Goal: Navigation & Orientation: Find specific page/section

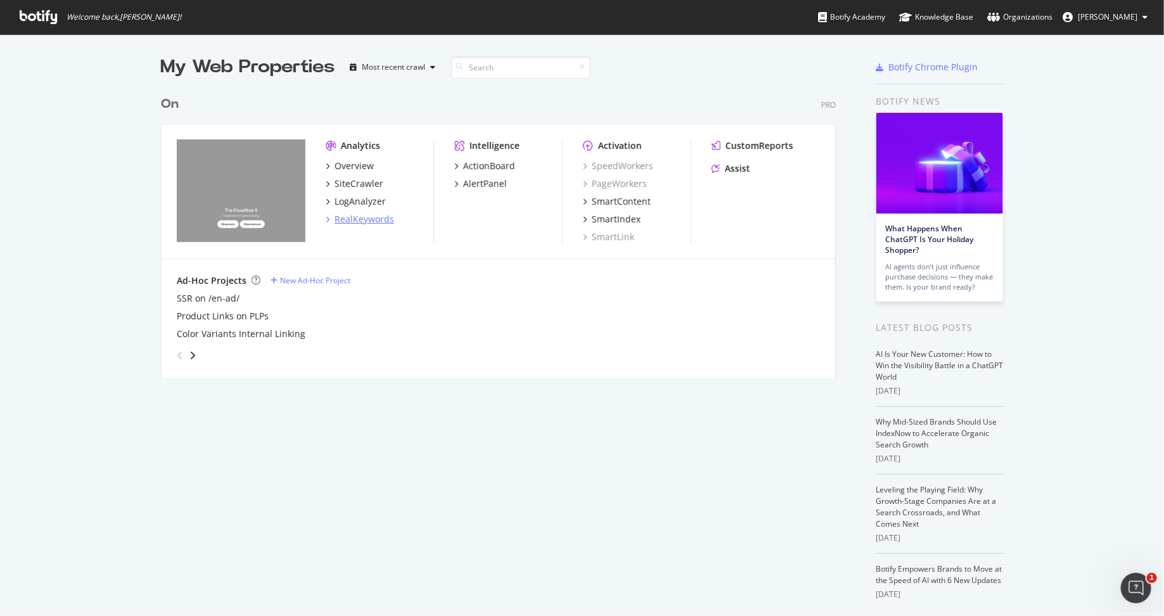
click at [364, 216] on div "RealKeywords" at bounding box center [364, 219] width 60 height 13
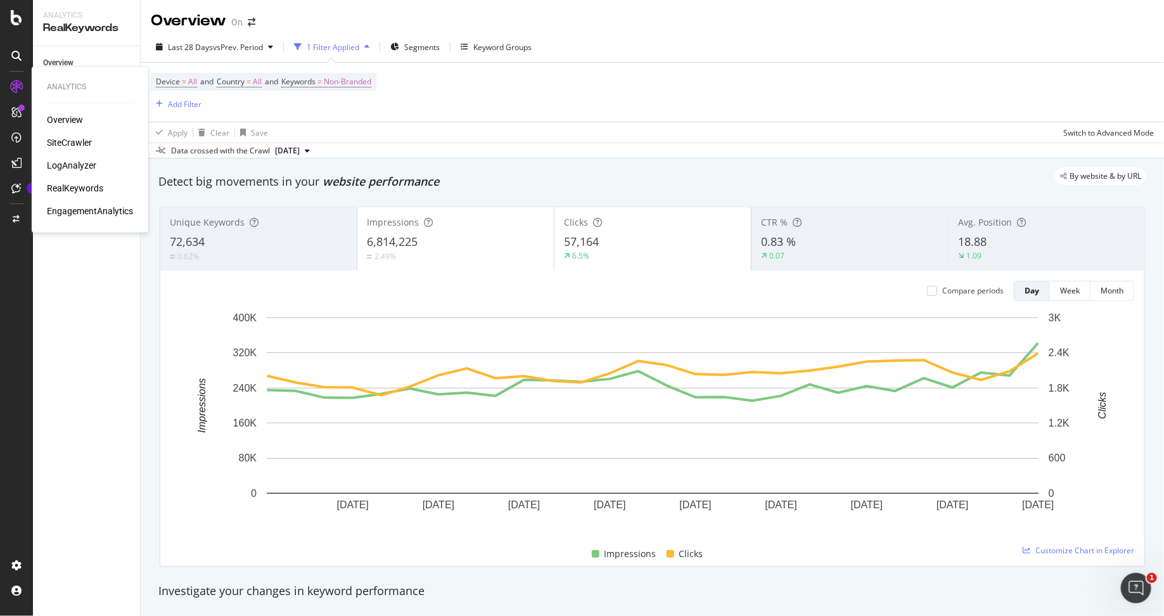
click at [59, 141] on div "SiteCrawler" at bounding box center [69, 142] width 45 height 13
